Goal: Task Accomplishment & Management: Use online tool/utility

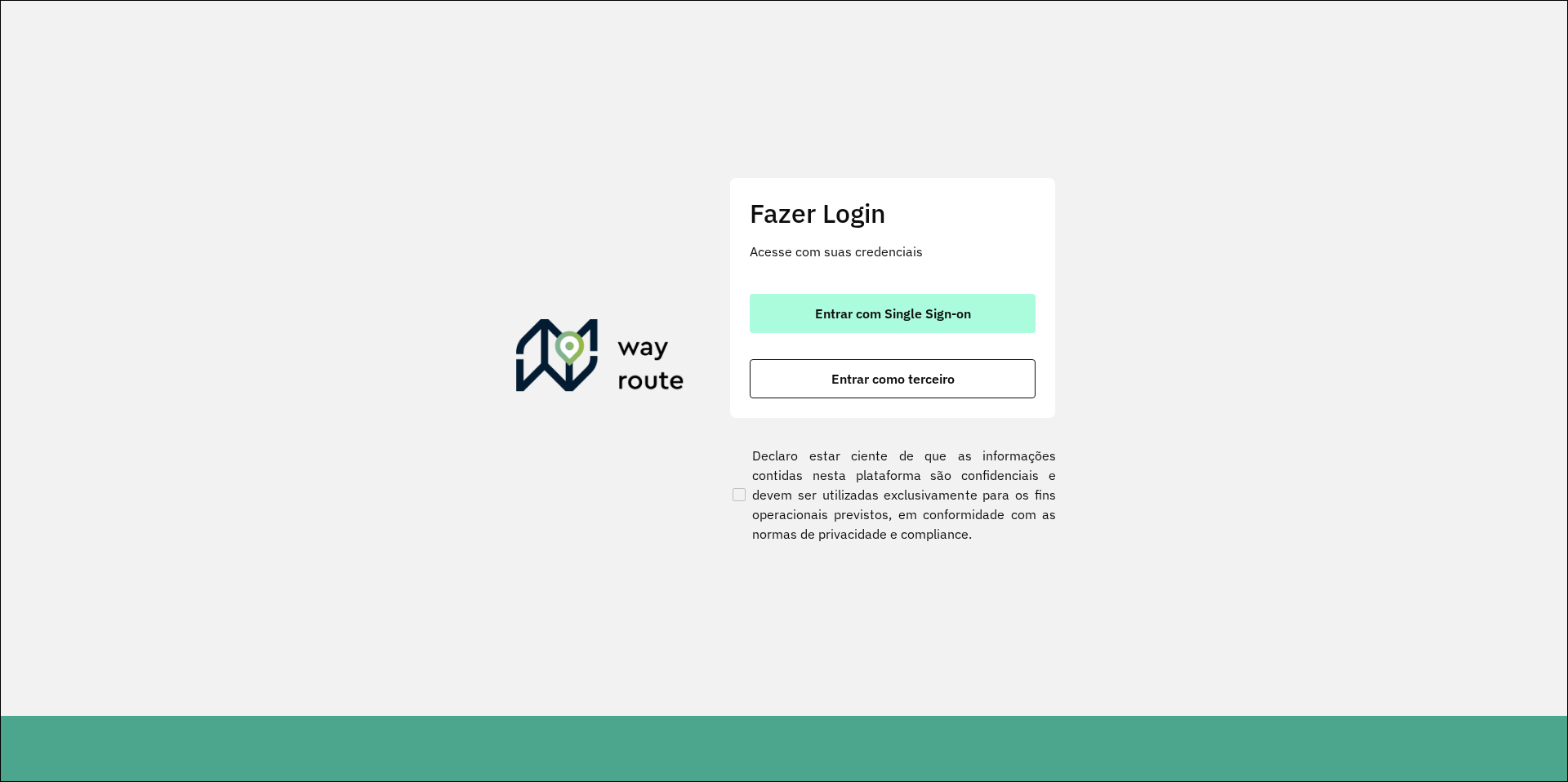
click at [921, 311] on span "Entrar com Single Sign-on" at bounding box center [892, 313] width 156 height 13
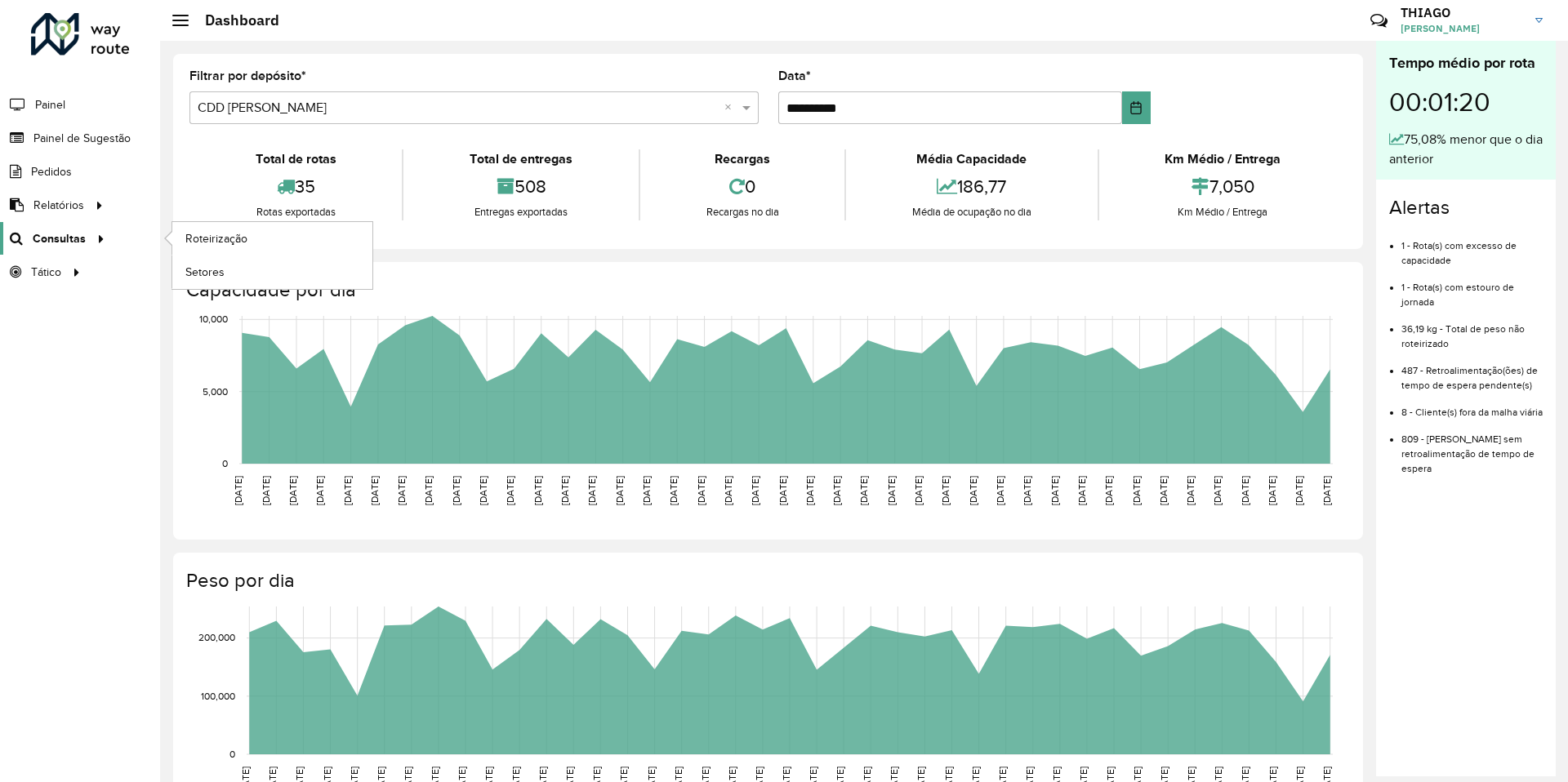
click at [66, 241] on span "Consultas" at bounding box center [60, 239] width 54 height 17
click at [253, 241] on link "Roteirização" at bounding box center [273, 238] width 200 height 33
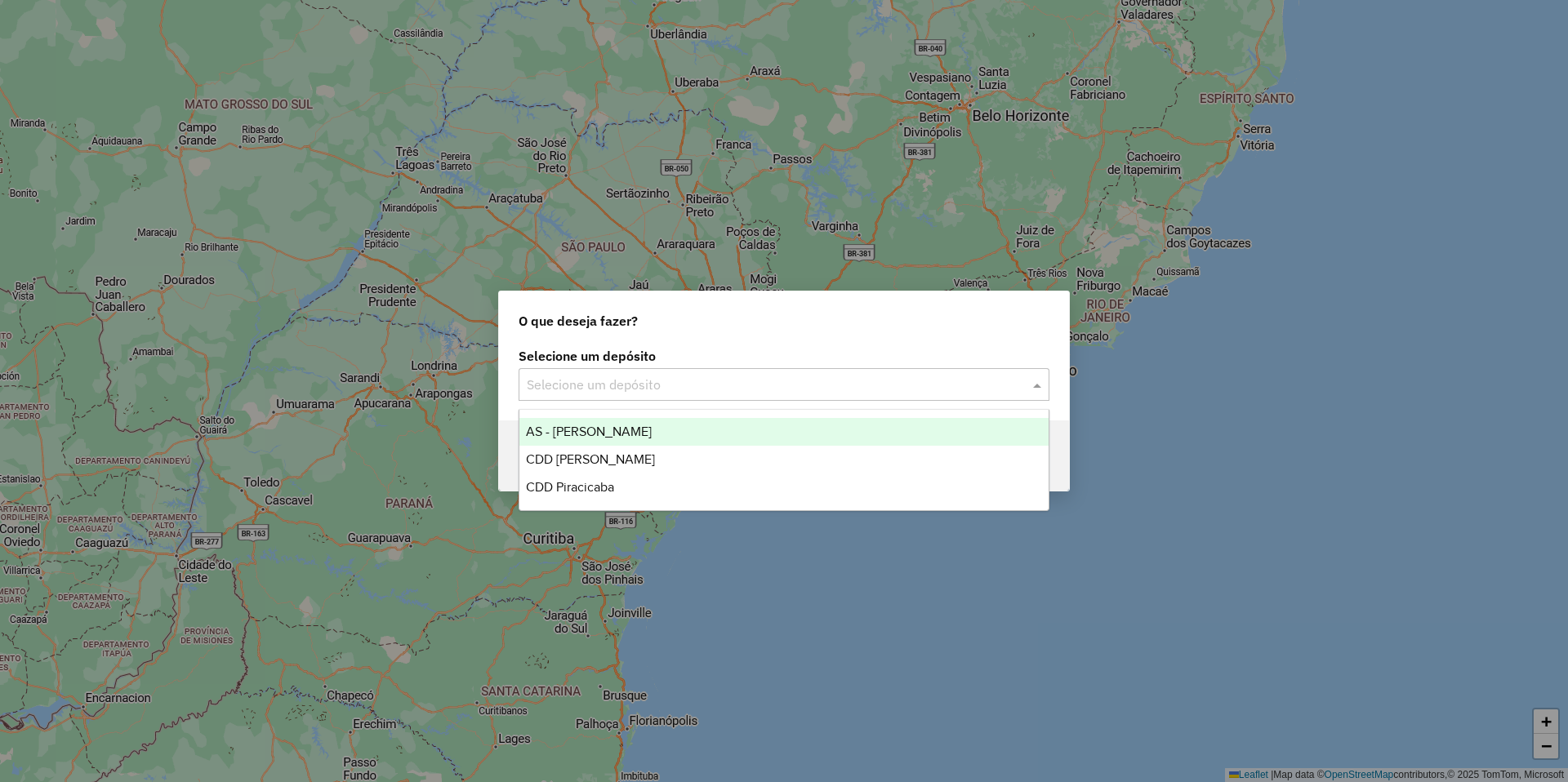
click at [646, 384] on input "text" at bounding box center [767, 385] width 482 height 20
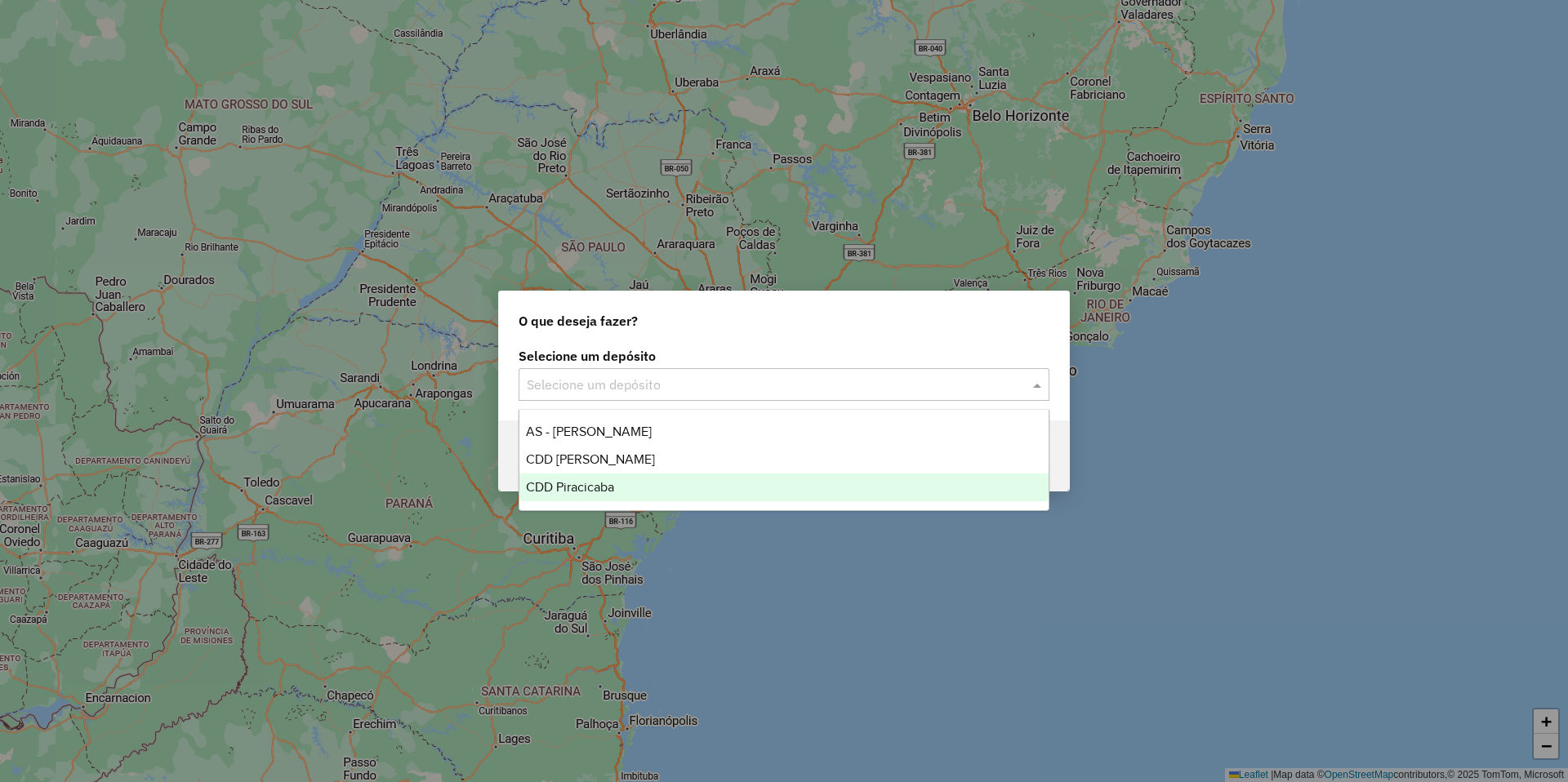
click at [601, 488] on span "CDD Piracicaba" at bounding box center [570, 487] width 88 height 14
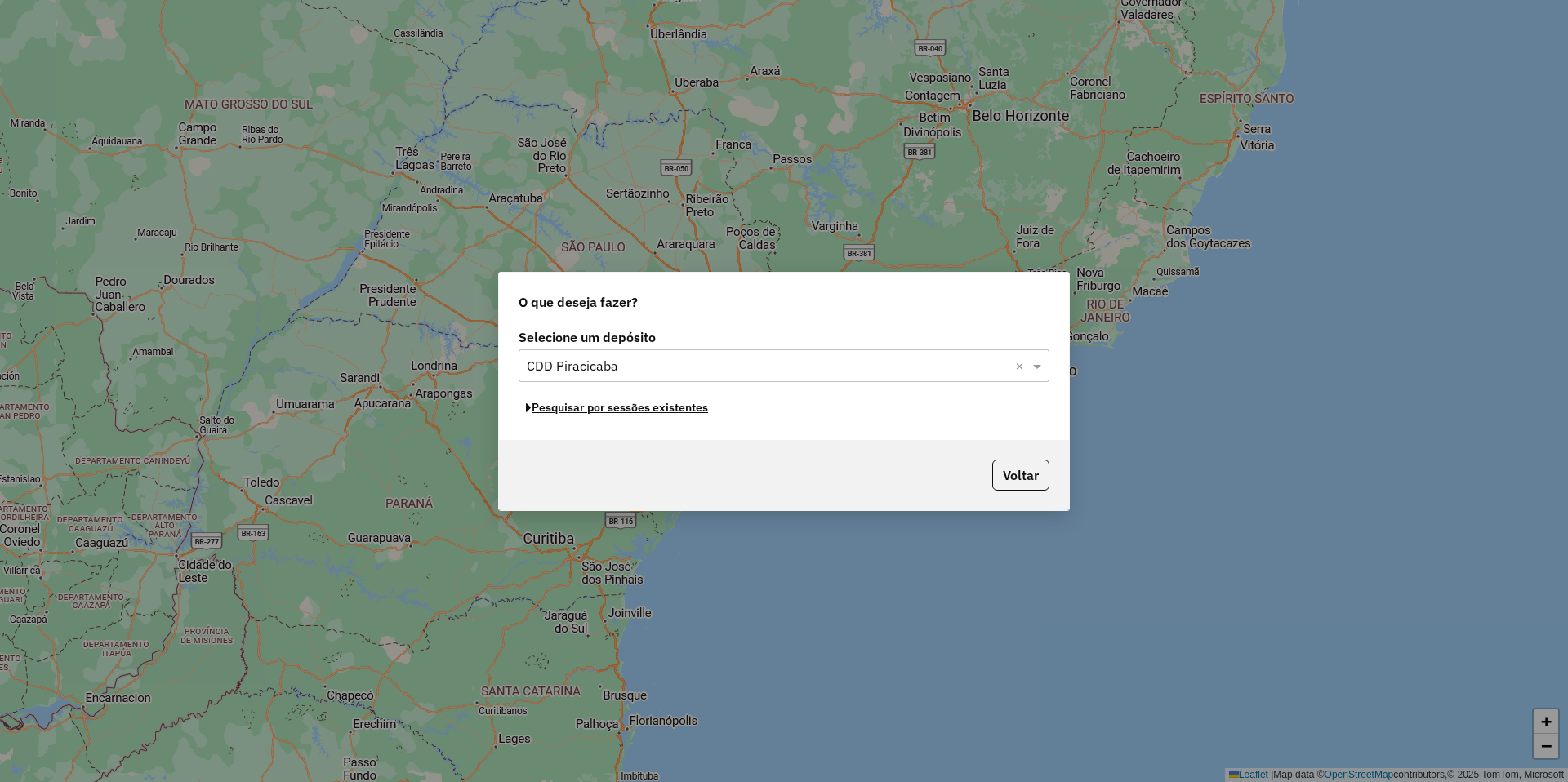
click at [633, 411] on button "Pesquisar por sessões existentes" at bounding box center [617, 407] width 197 height 25
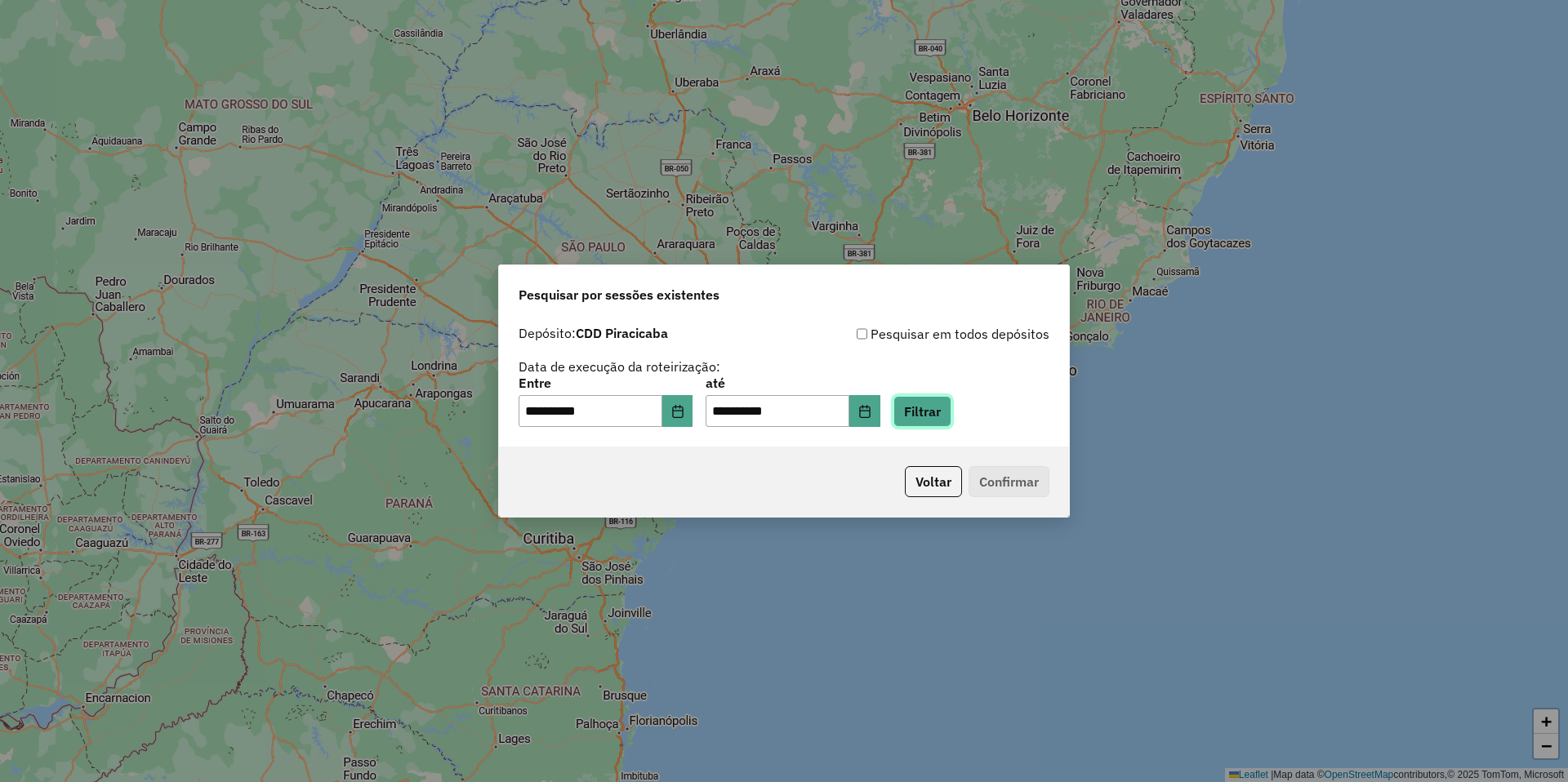
click at [951, 413] on button "Filtrar" at bounding box center [922, 412] width 58 height 31
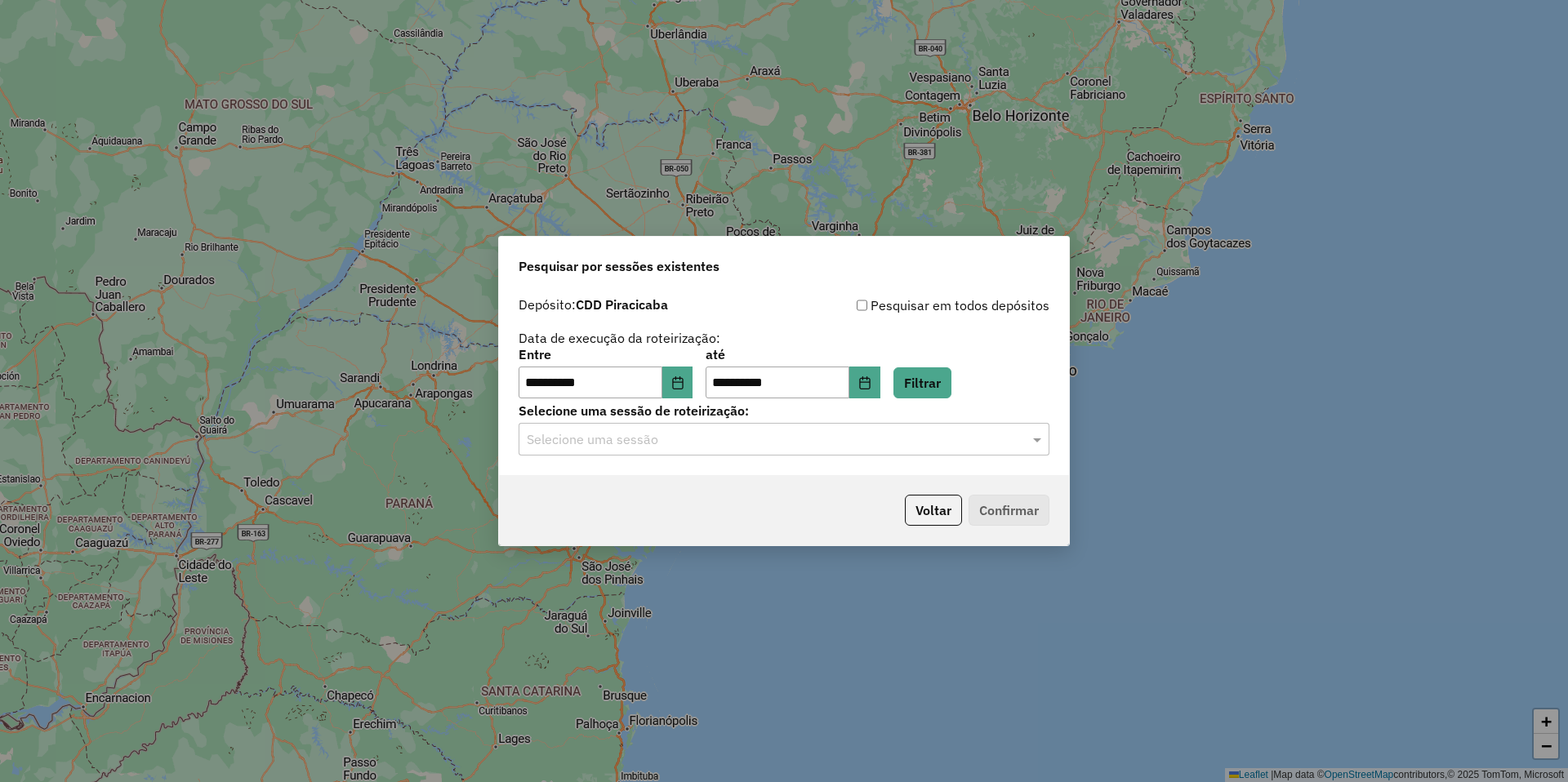
click at [676, 448] on input "text" at bounding box center [767, 440] width 482 height 20
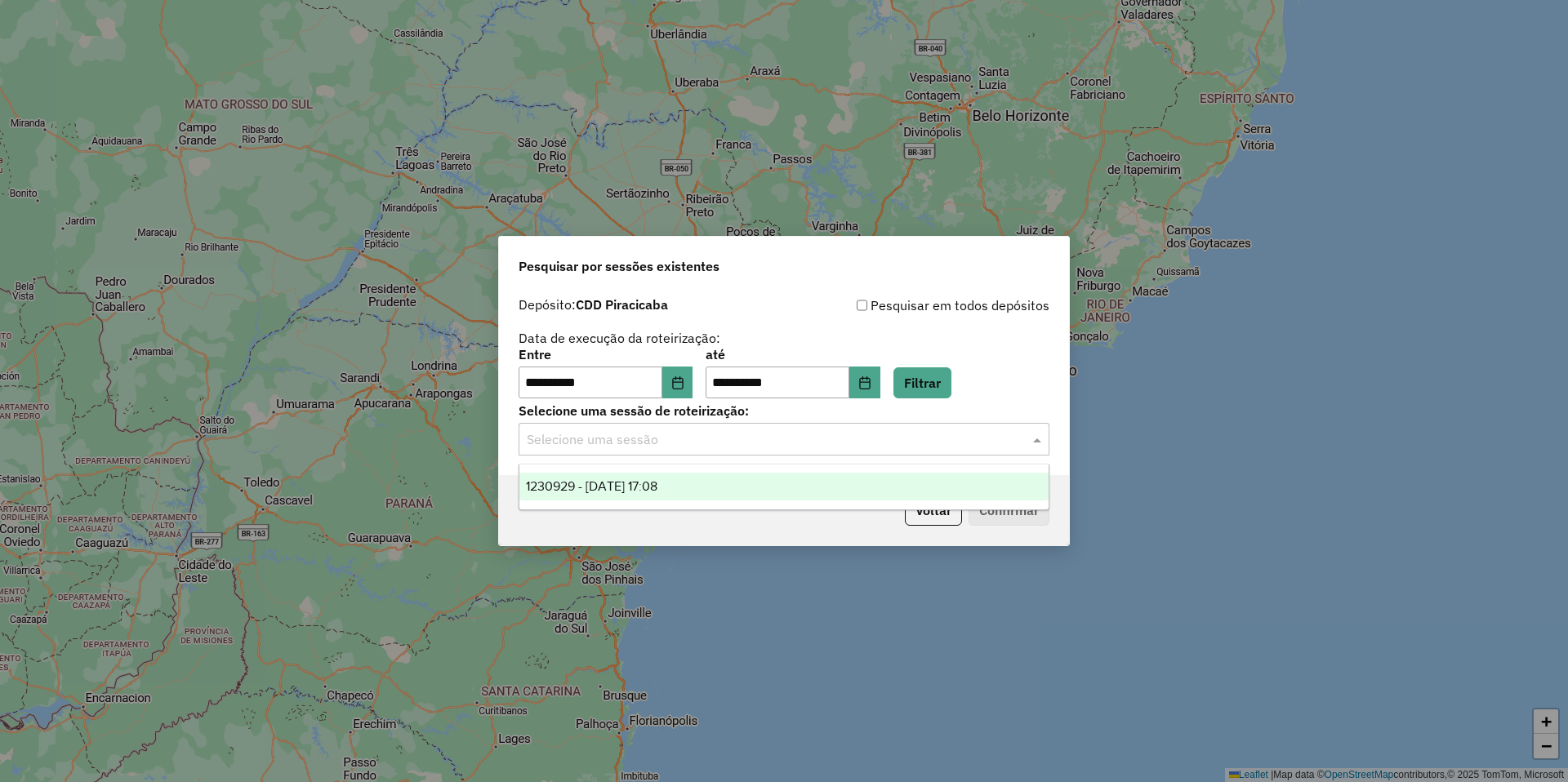
click at [658, 482] on span "1230929 - 18/08/2025 17:08" at bounding box center [591, 486] width 131 height 14
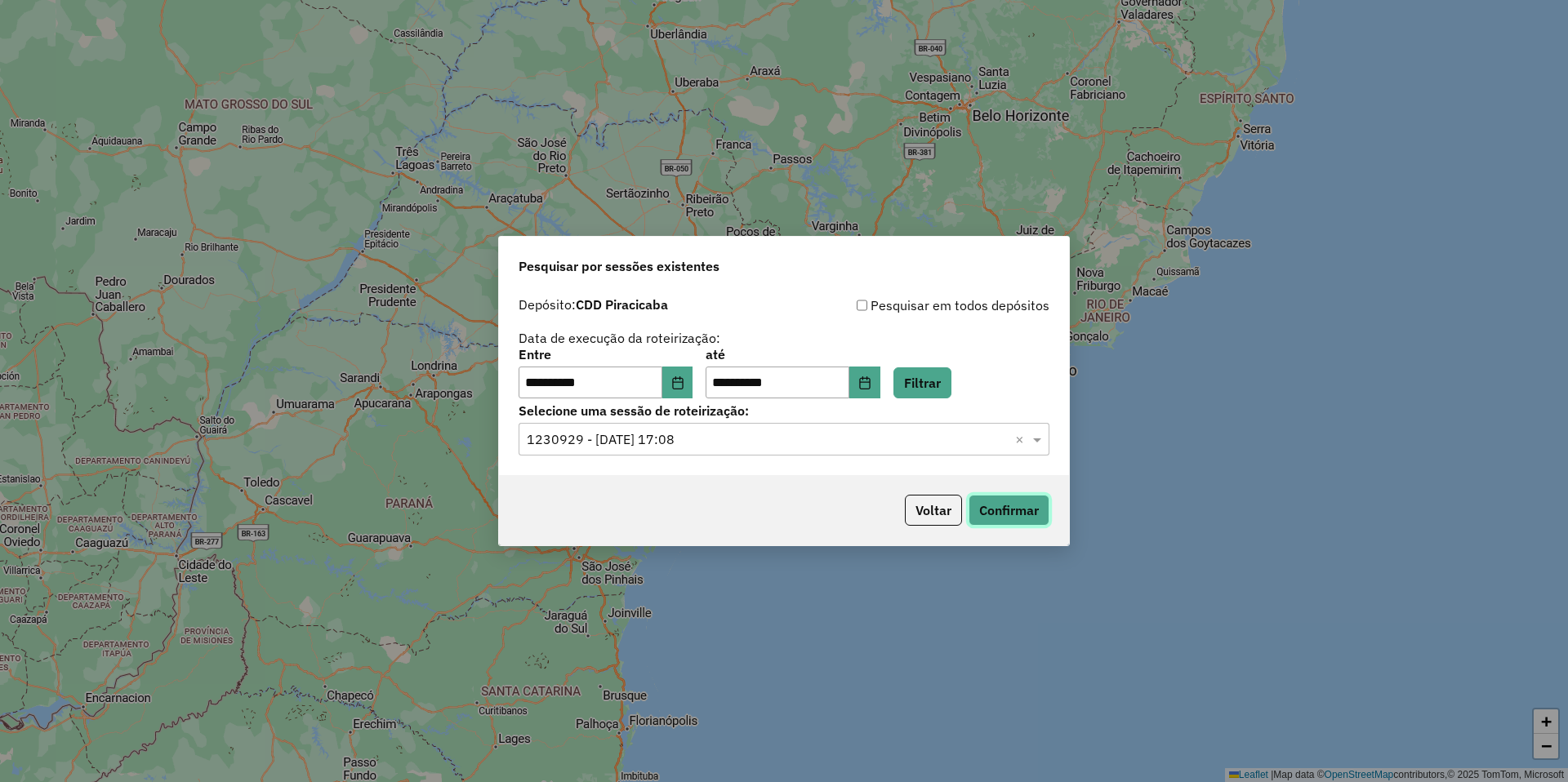
click at [1014, 499] on button "Confirmar" at bounding box center [1009, 510] width 81 height 31
